Goal: Check status: Check status

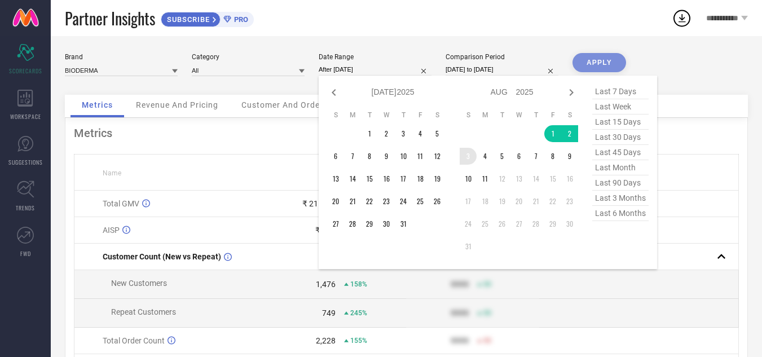
type input "[DATE] to [DATE]"
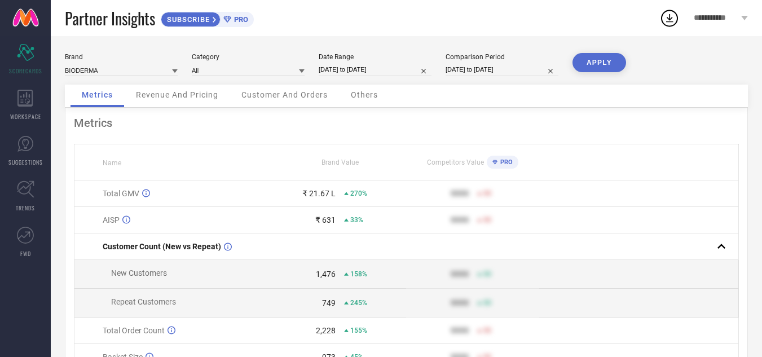
click at [601, 65] on button "APPLY" at bounding box center [600, 62] width 54 height 19
click at [389, 67] on input "[DATE] to [DATE]" at bounding box center [375, 70] width 113 height 12
select select "7"
select select "2025"
select select "8"
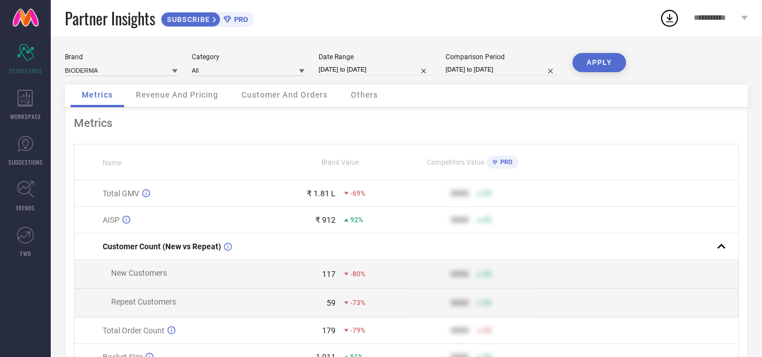
select select "2025"
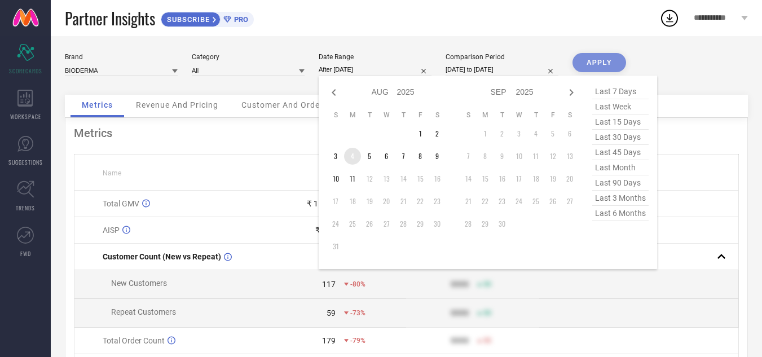
click at [355, 155] on td "4" at bounding box center [352, 156] width 17 height 17
type input "[DATE] to [DATE]"
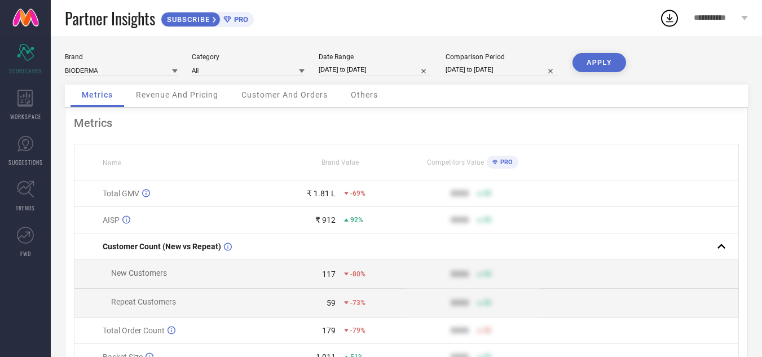
click at [605, 61] on button "APPLY" at bounding box center [600, 62] width 54 height 19
select select "7"
select select "2025"
select select "8"
select select "2025"
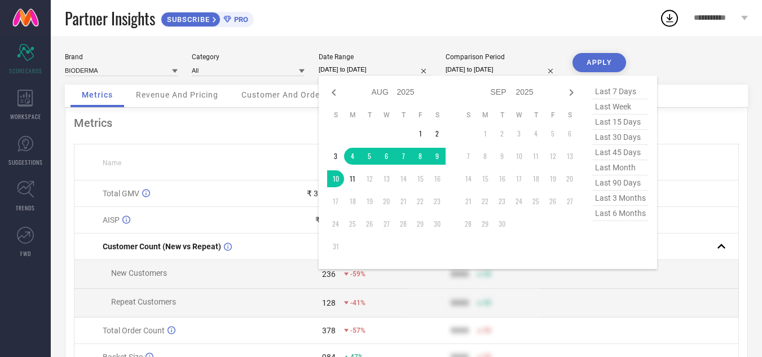
click at [357, 68] on input "[DATE] to [DATE]" at bounding box center [375, 70] width 113 height 12
click at [421, 133] on td "1" at bounding box center [420, 133] width 17 height 17
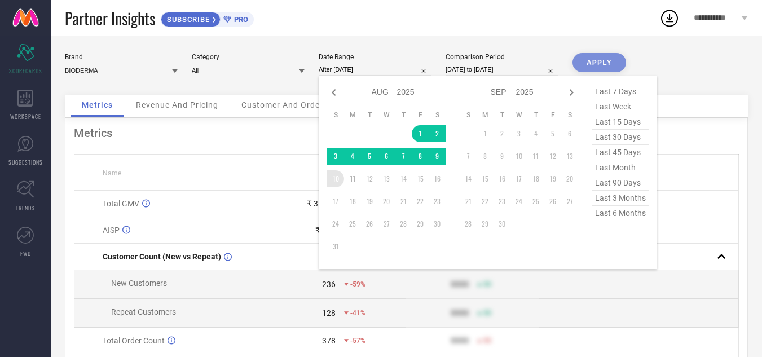
type input "[DATE] to [DATE]"
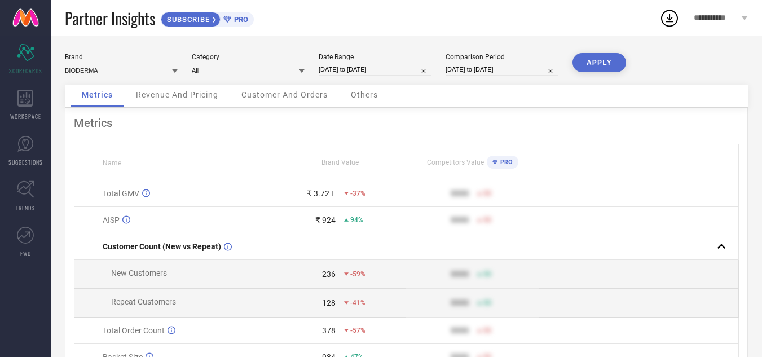
click at [610, 64] on button "APPLY" at bounding box center [600, 62] width 54 height 19
